Goal: Information Seeking & Learning: Find specific fact

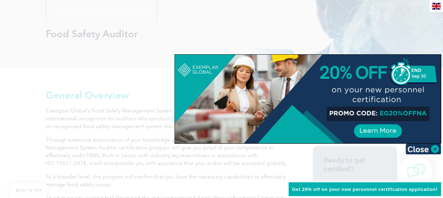
scroll to position [106, 0]
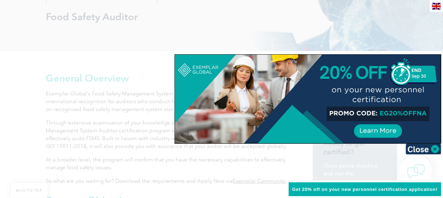
click at [134, 67] on div at bounding box center [221, 99] width 443 height 198
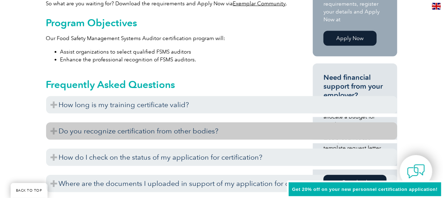
scroll to position [319, 0]
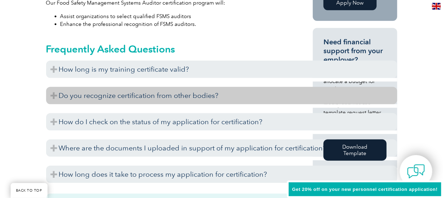
click at [158, 98] on h3 "Do you recognize certification from other bodies?" at bounding box center [221, 95] width 351 height 17
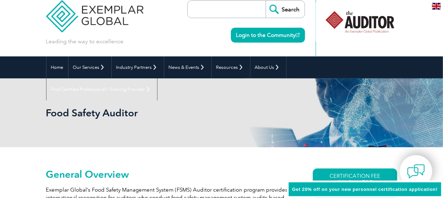
scroll to position [0, 0]
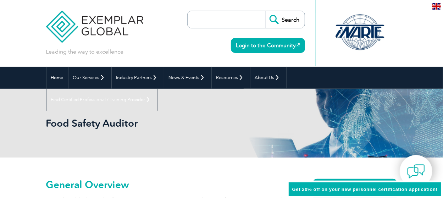
click at [226, 22] on input "search" at bounding box center [228, 19] width 74 height 17
click at [237, 20] on input "is examplar certifcation" at bounding box center [228, 19] width 74 height 17
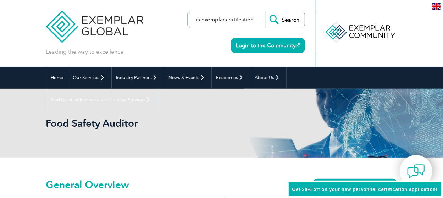
click at [263, 19] on input "is exemplar certifcation" at bounding box center [228, 19] width 74 height 17
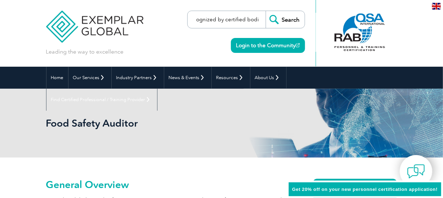
scroll to position [0, 70]
type input "is exemplar certification recognized by certified bodies"
click at [304, 19] on input "Search" at bounding box center [284, 19] width 39 height 17
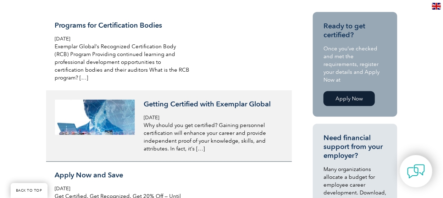
scroll to position [142, 0]
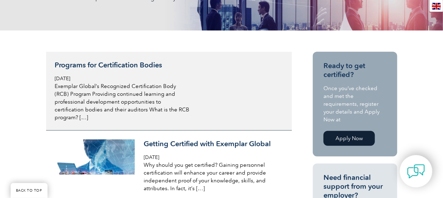
click at [57, 112] on p "Exemplar Global’s Recognized Certification Body (RCB) Program Providing continu…" at bounding box center [123, 101] width 137 height 39
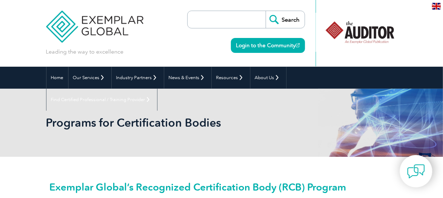
click at [245, 19] on input "search" at bounding box center [228, 19] width 74 height 17
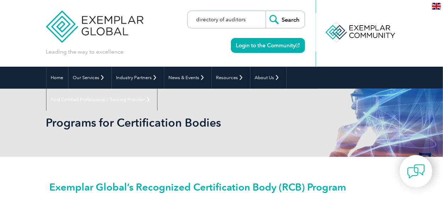
type input "directory of auditors"
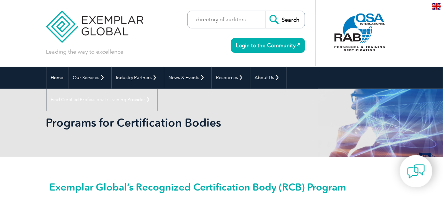
click at [298, 19] on input "Search" at bounding box center [284, 19] width 39 height 17
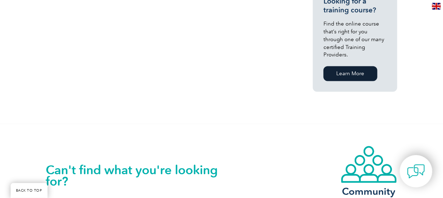
scroll to position [603, 0]
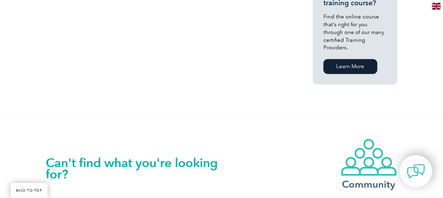
click at [393, 138] on img at bounding box center [368, 157] width 57 height 38
